Goal: Task Accomplishment & Management: Use online tool/utility

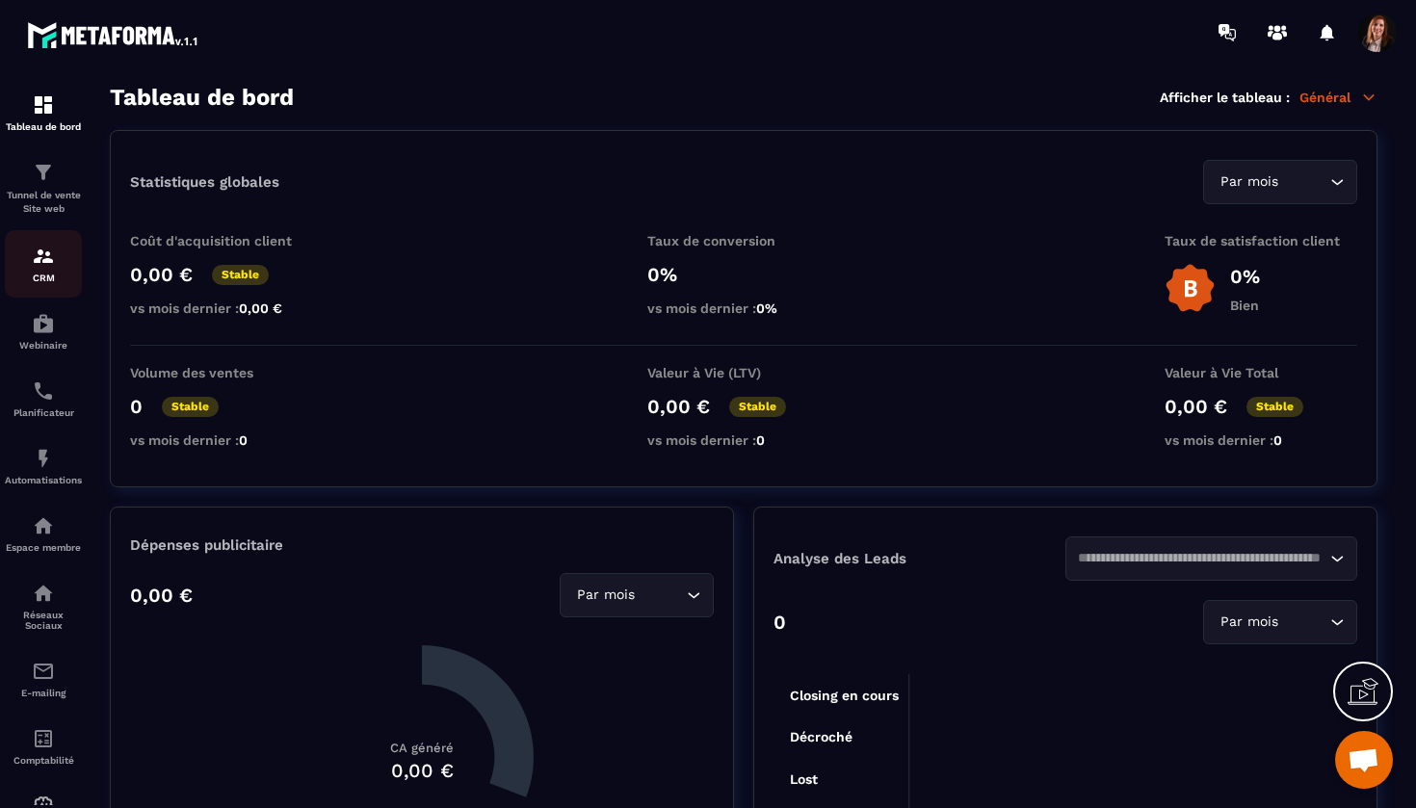
scroll to position [8250, 0]
click at [40, 280] on p "CRM" at bounding box center [43, 278] width 77 height 11
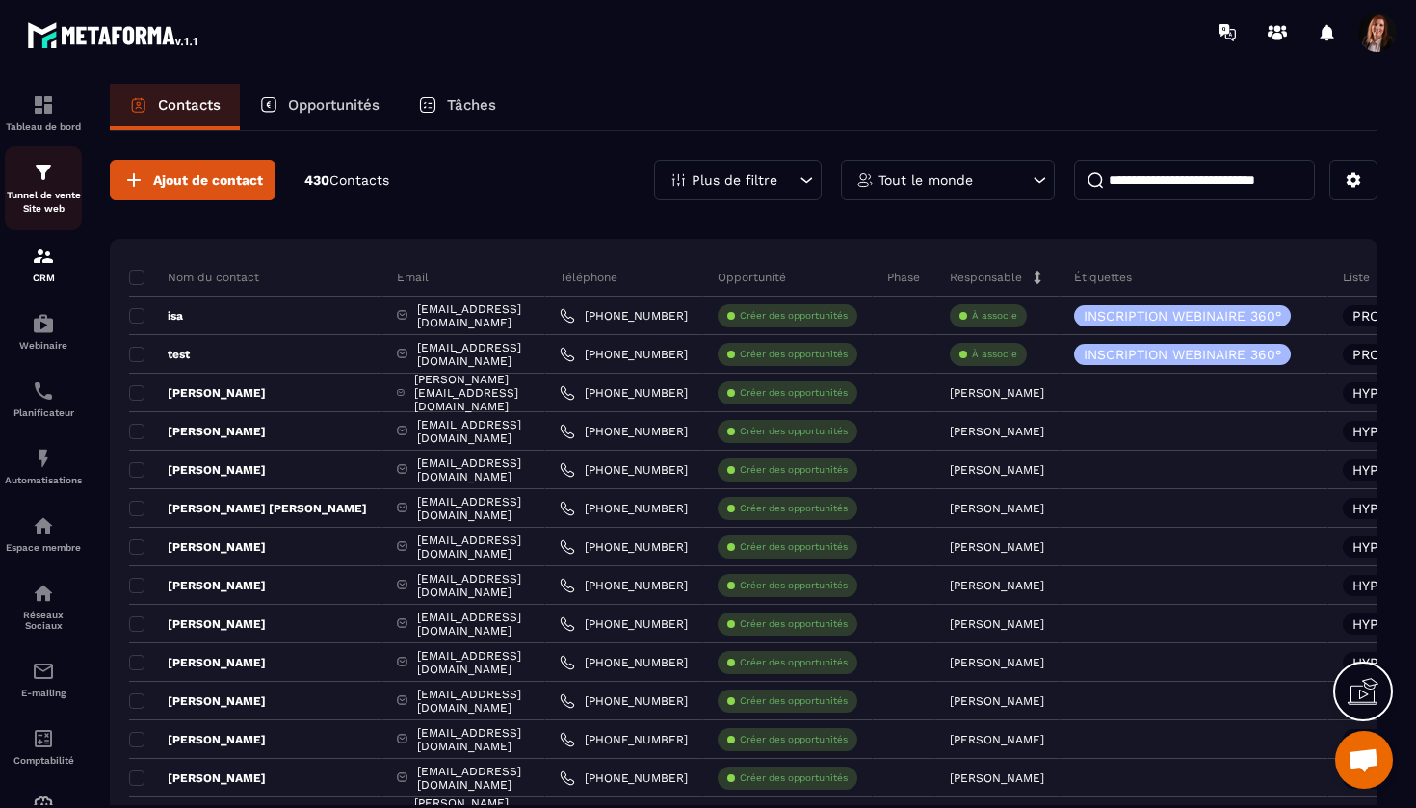
click at [52, 176] on img at bounding box center [43, 172] width 23 height 23
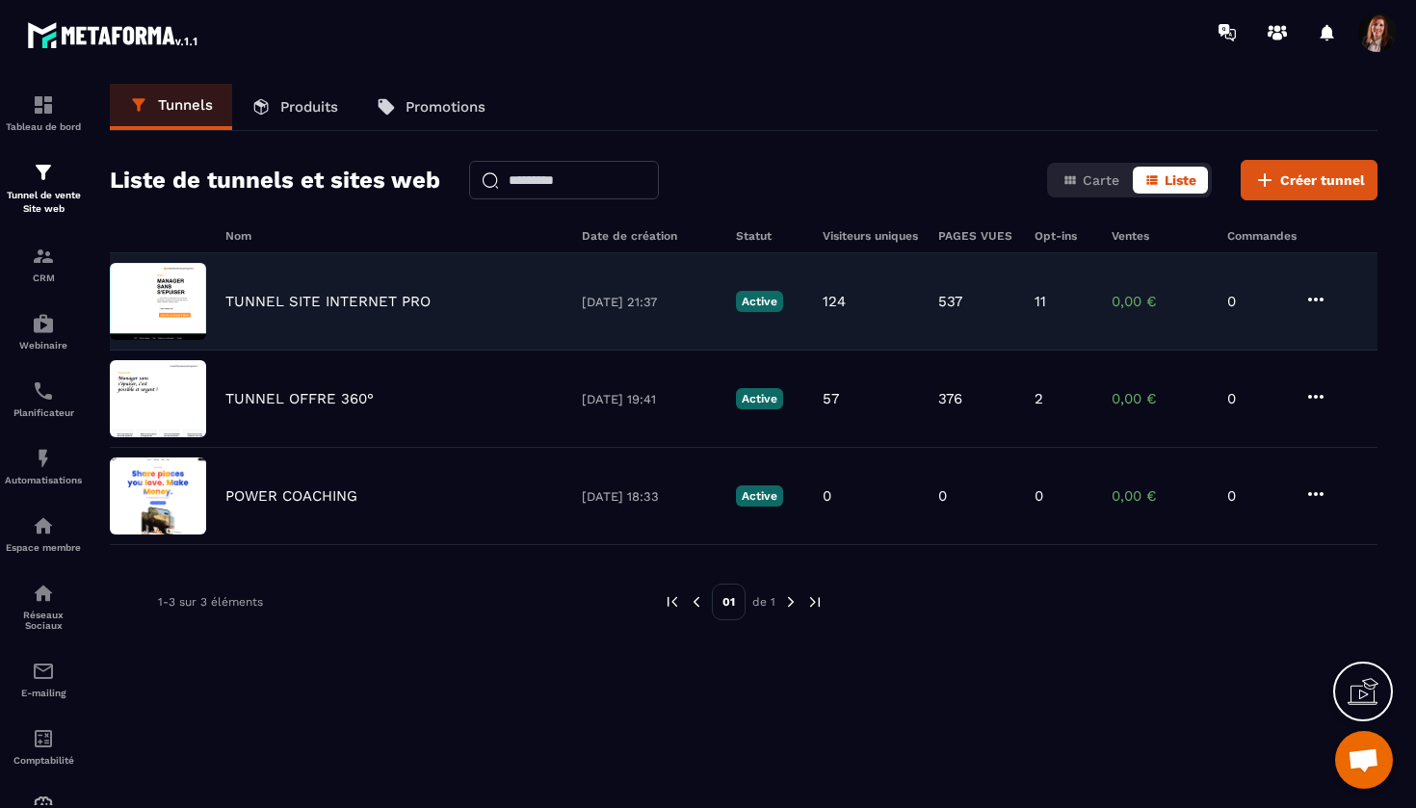
click at [331, 298] on p "TUNNEL SITE INTERNET PRO" at bounding box center [327, 301] width 205 height 17
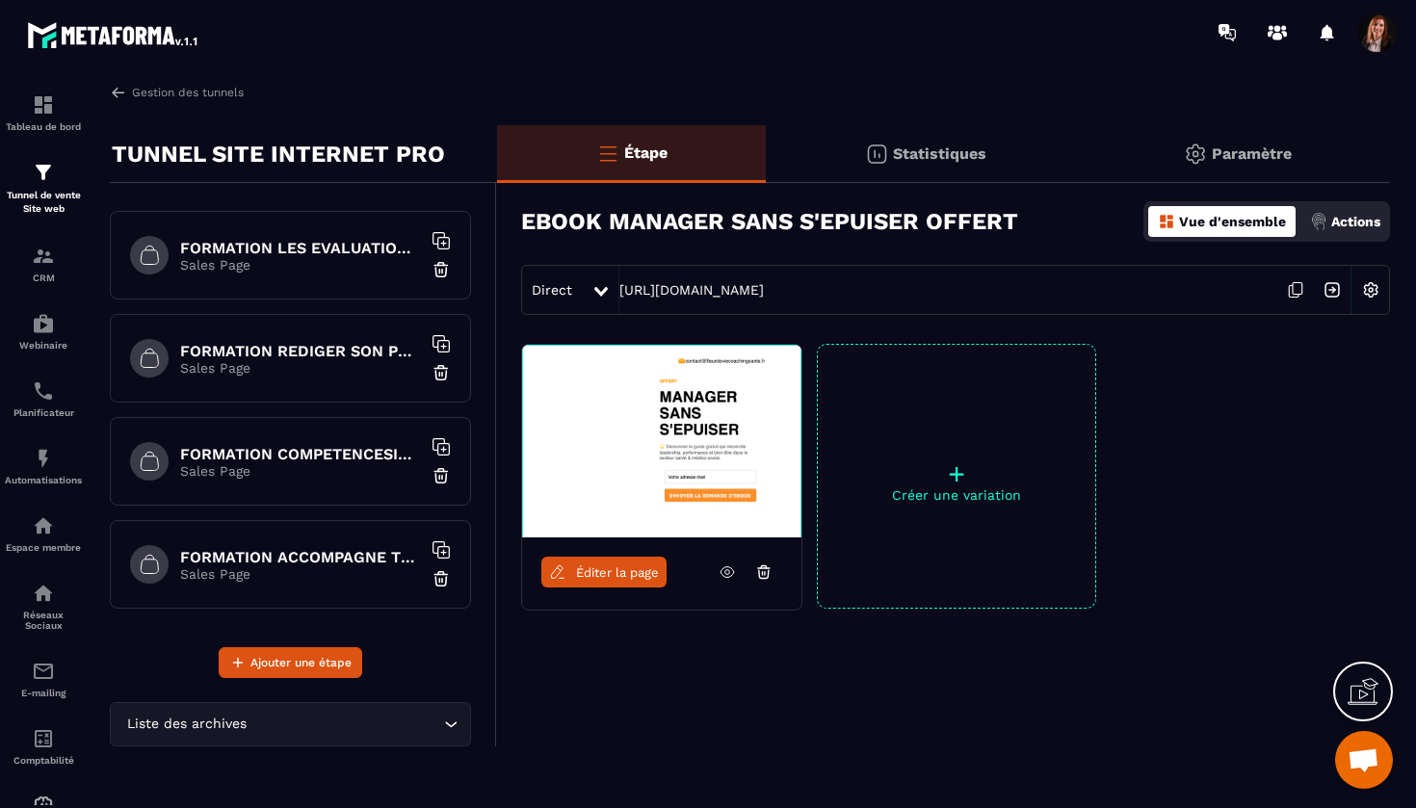
scroll to position [1749, 0]
click at [345, 249] on h6 "FORMATION LES EVALUATIONS EN SANTE" at bounding box center [300, 248] width 241 height 18
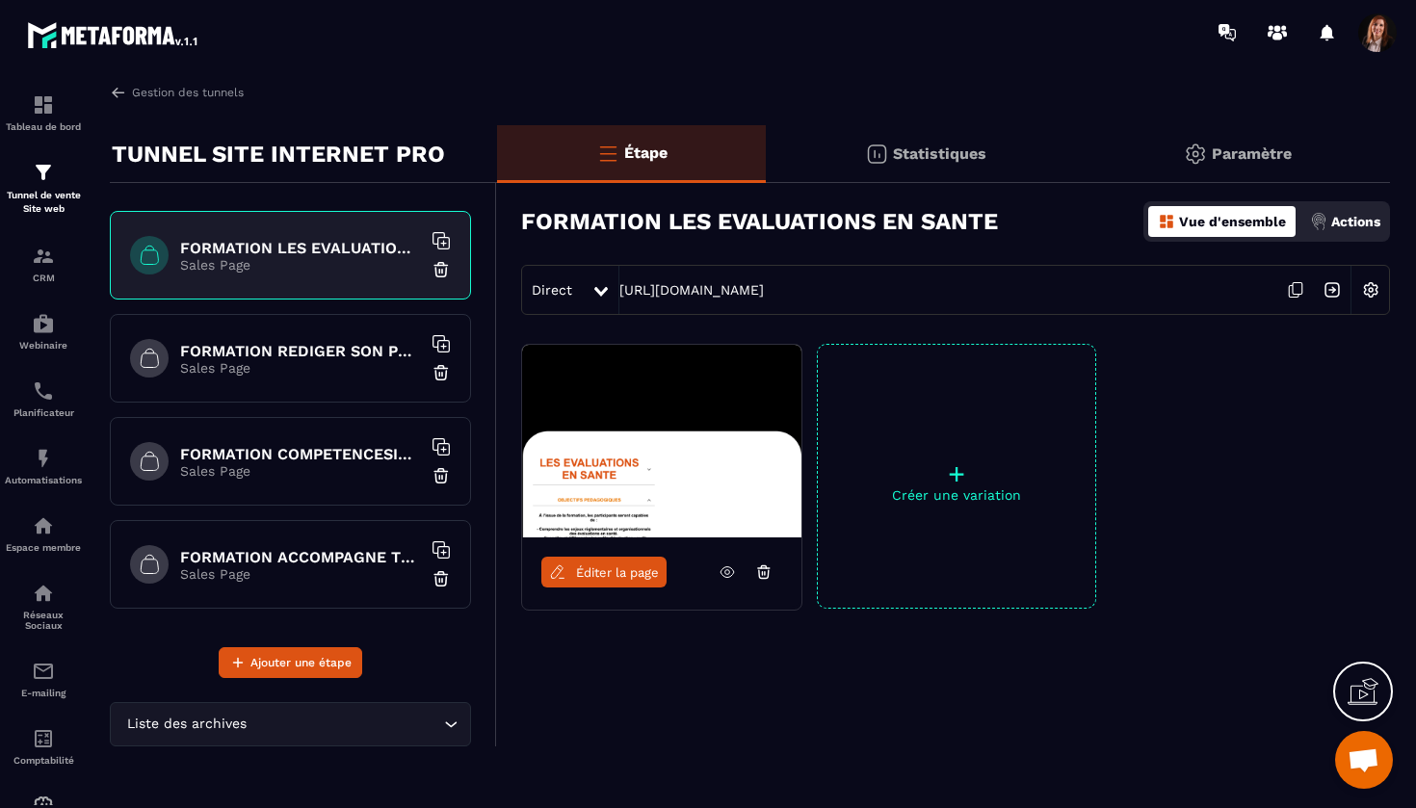
click at [623, 571] on span "Éditer la page" at bounding box center [617, 573] width 83 height 14
